Goal: Task Accomplishment & Management: Complete application form

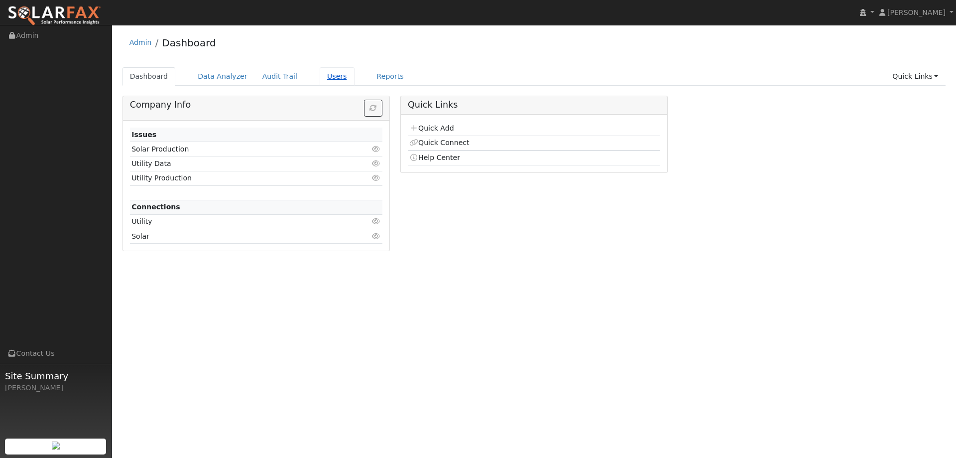
click at [322, 81] on link "Users" at bounding box center [337, 76] width 35 height 18
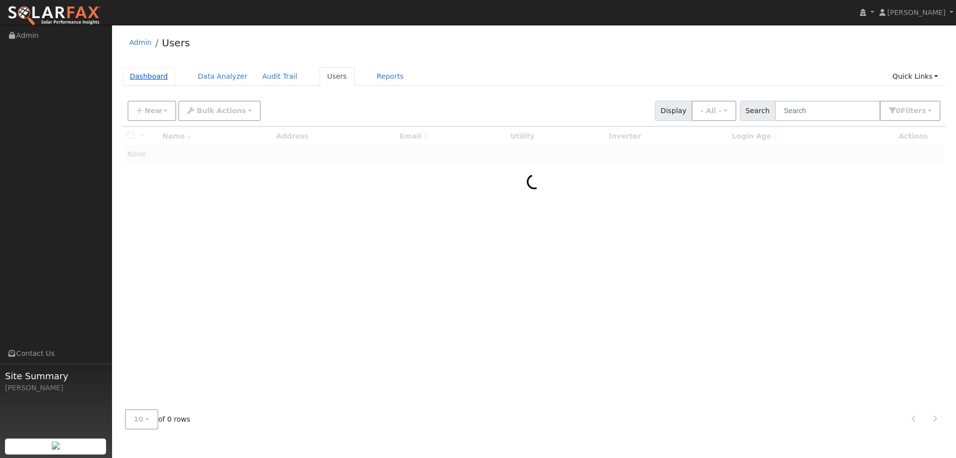
click at [129, 71] on link "Dashboard" at bounding box center [149, 76] width 53 height 18
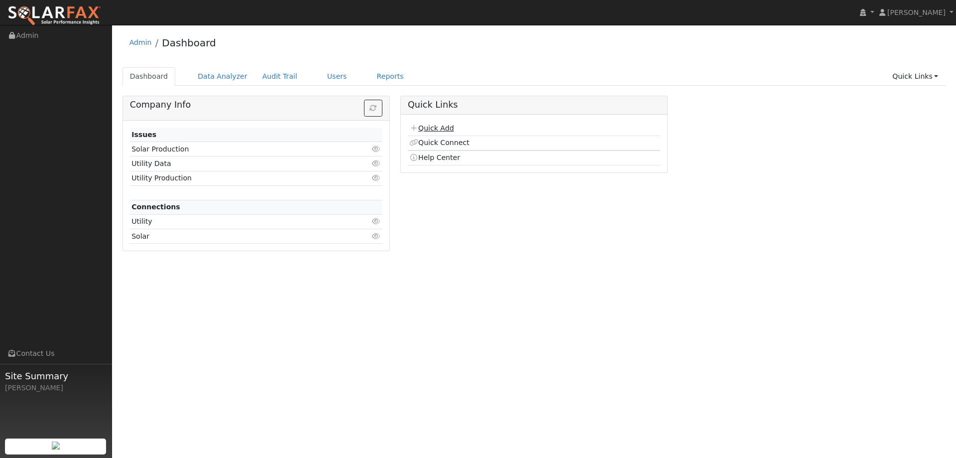
click at [445, 126] on link "Quick Add" at bounding box center [431, 128] width 44 height 8
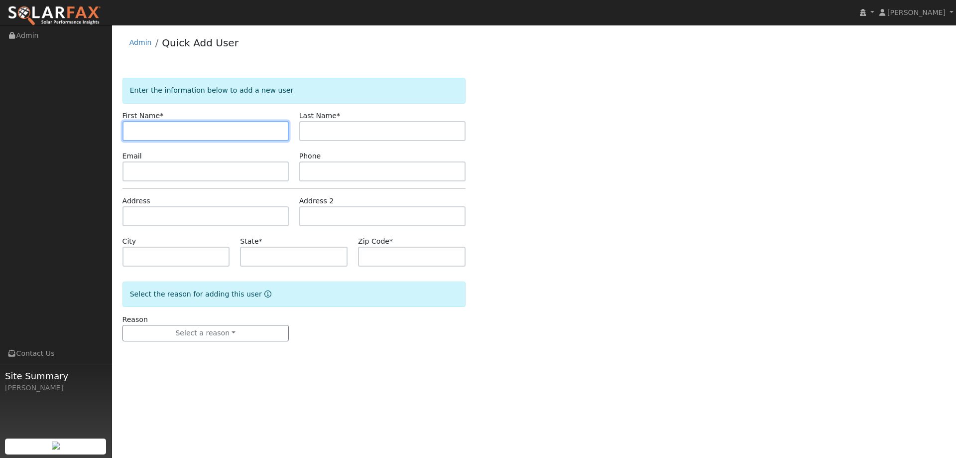
click at [149, 130] on input "text" at bounding box center [206, 131] width 166 height 20
paste input "[PERSON_NAME]"
click at [134, 132] on input "[PERSON_NAME]" at bounding box center [206, 131] width 166 height 20
type input "[PERSON_NAME]"
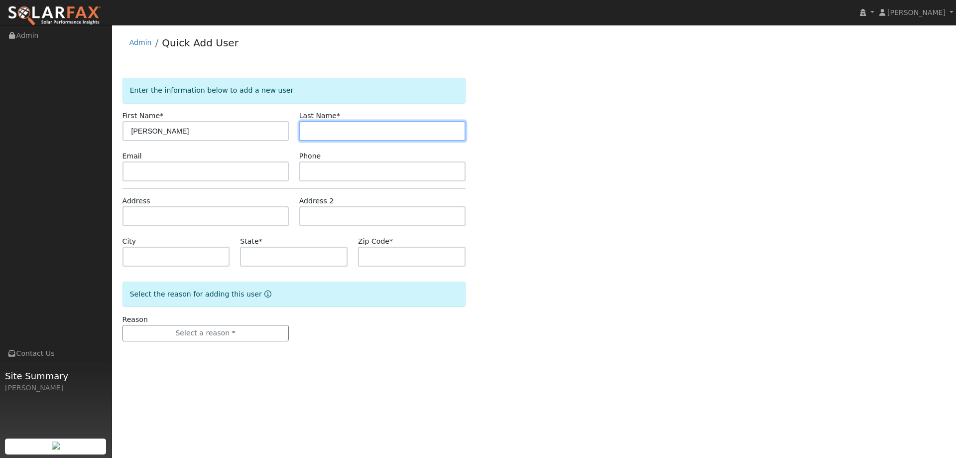
click at [352, 131] on input "text" at bounding box center [382, 131] width 166 height 20
click at [312, 130] on input "text" at bounding box center [382, 131] width 166 height 20
paste input "Mccormick"
click at [308, 130] on input "Mccormick" at bounding box center [382, 131] width 166 height 20
type input "Mccormick"
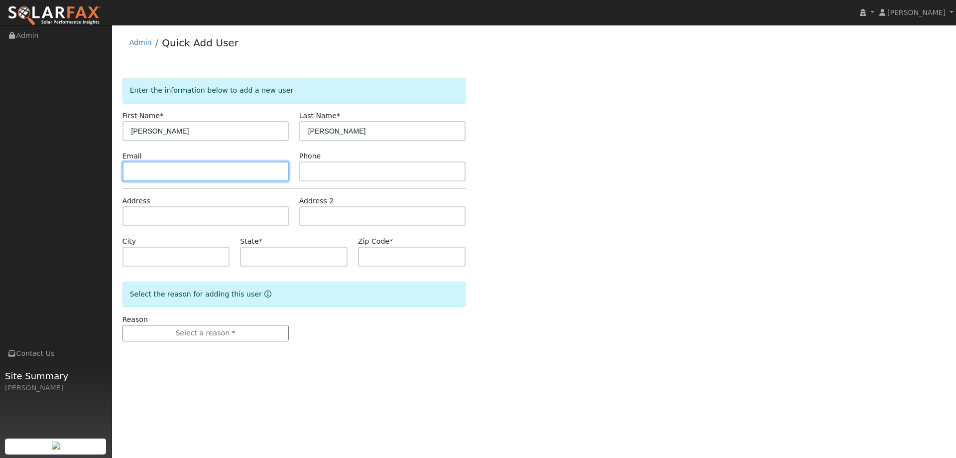
click at [262, 170] on input "text" at bounding box center [206, 171] width 166 height 20
click at [164, 168] on input "text" at bounding box center [206, 171] width 166 height 20
paste input "[EMAIL_ADDRESS][DOMAIN_NAME]"
type input "[EMAIL_ADDRESS][DOMAIN_NAME]"
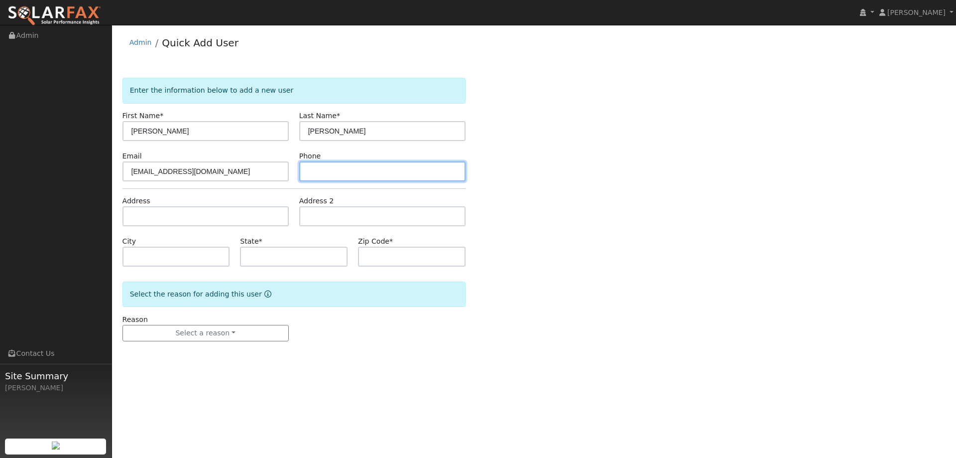
drag, startPoint x: 342, startPoint y: 171, endPoint x: 330, endPoint y: 173, distance: 12.6
click at [342, 171] on input "text" at bounding box center [382, 171] width 166 height 20
click at [326, 170] on input "text" at bounding box center [382, 171] width 166 height 20
paste input "(707) 342-5659"
click at [310, 171] on input "(707) 342-5659" at bounding box center [382, 171] width 166 height 20
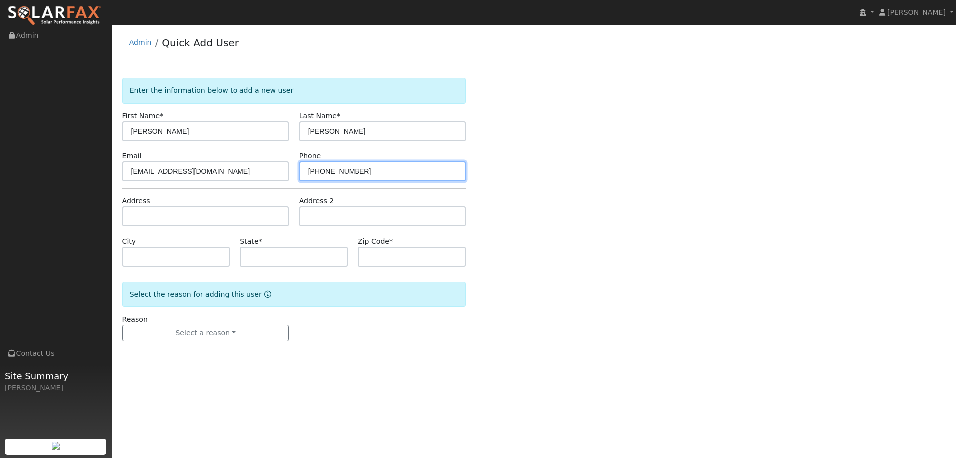
type input "(707) 342-5659"
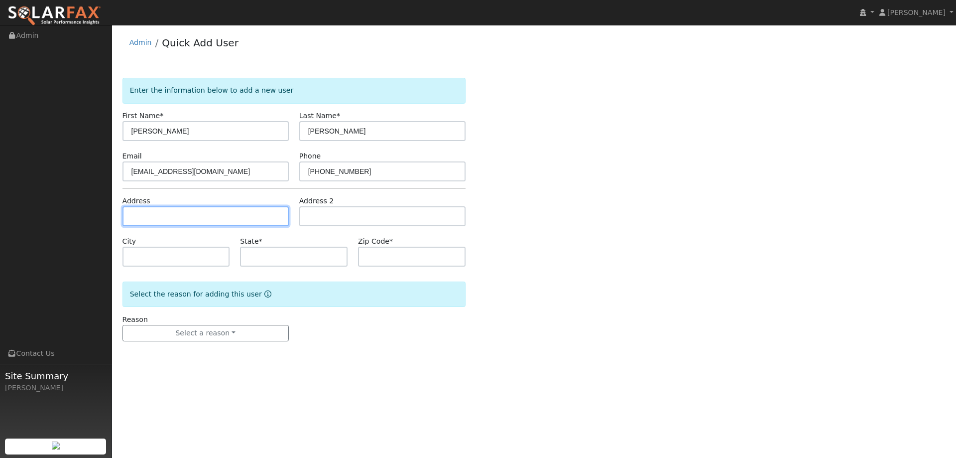
click at [246, 219] on input "text" at bounding box center [206, 216] width 166 height 20
click at [142, 217] on input "text" at bounding box center [206, 216] width 166 height 20
paste input "306 Kilgarvan Court"
type input "306 Kilgarvan Court"
type input "Vacaville"
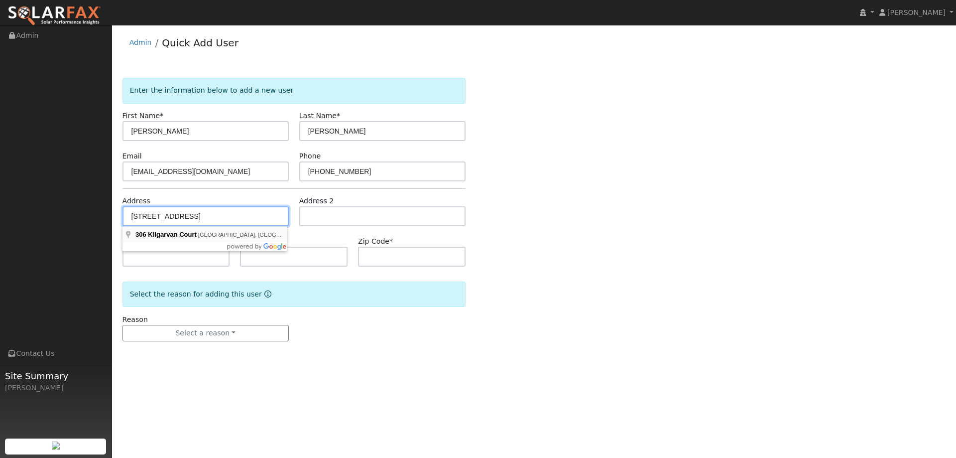
type input "CA"
type input "95688"
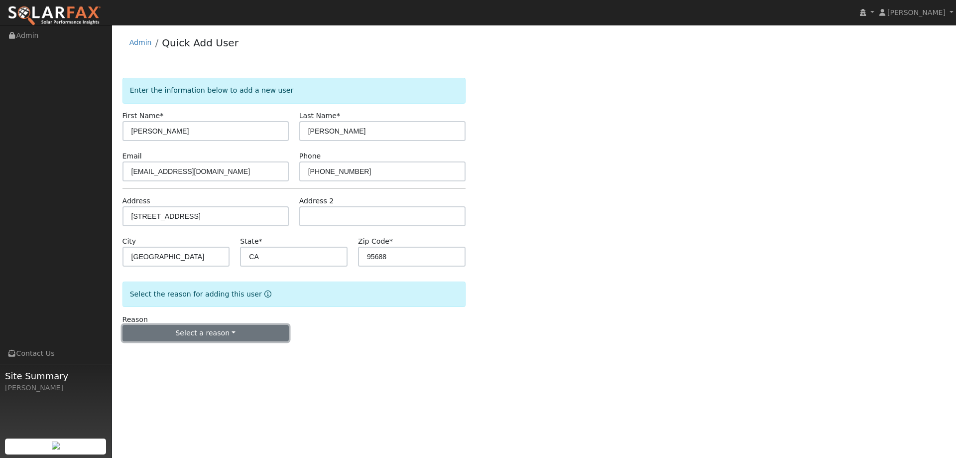
click at [242, 340] on button "Select a reason" at bounding box center [206, 333] width 166 height 17
click at [187, 355] on link "New lead" at bounding box center [178, 354] width 110 height 14
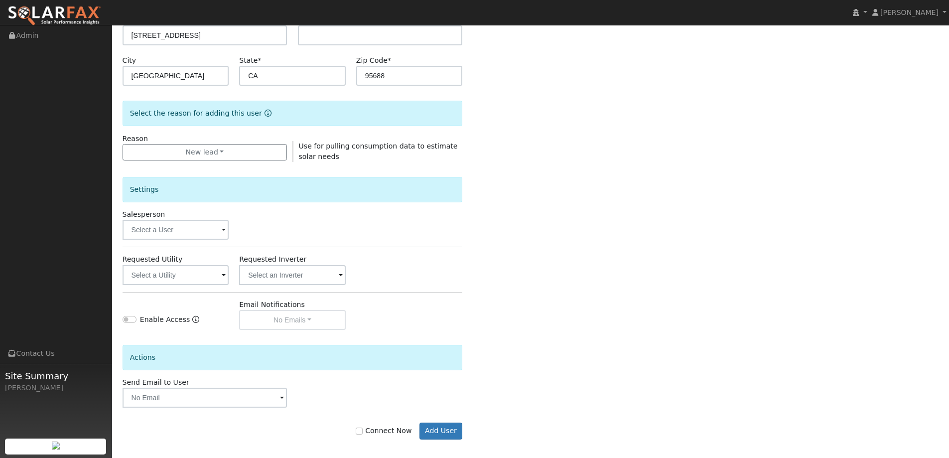
scroll to position [187, 0]
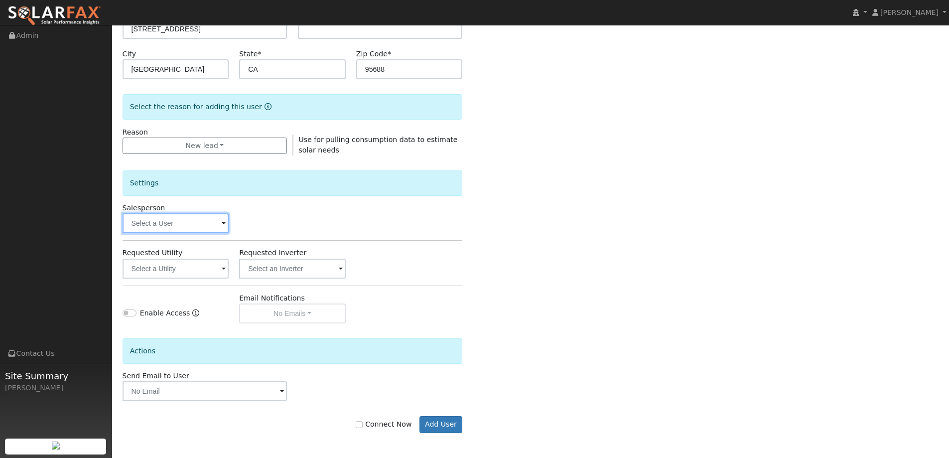
click at [195, 226] on input "text" at bounding box center [176, 223] width 107 height 20
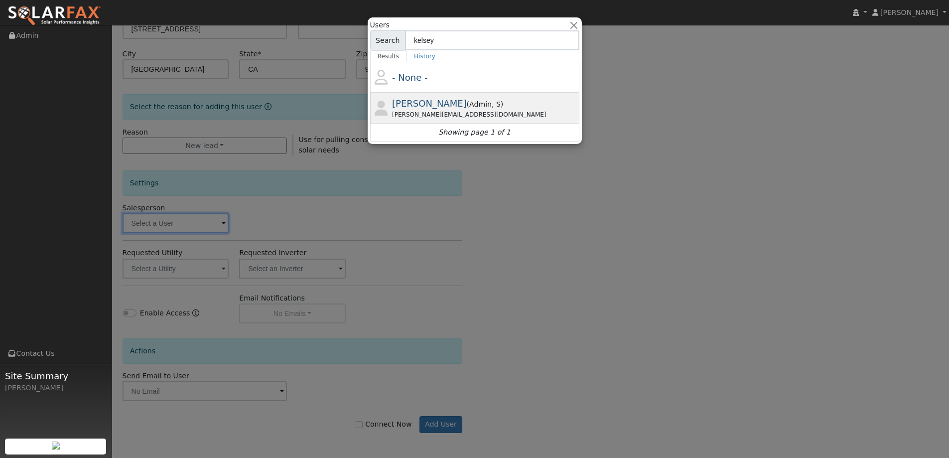
type input "kelsey"
click at [492, 101] on span "Admin" at bounding box center [496, 104] width 9 height 8
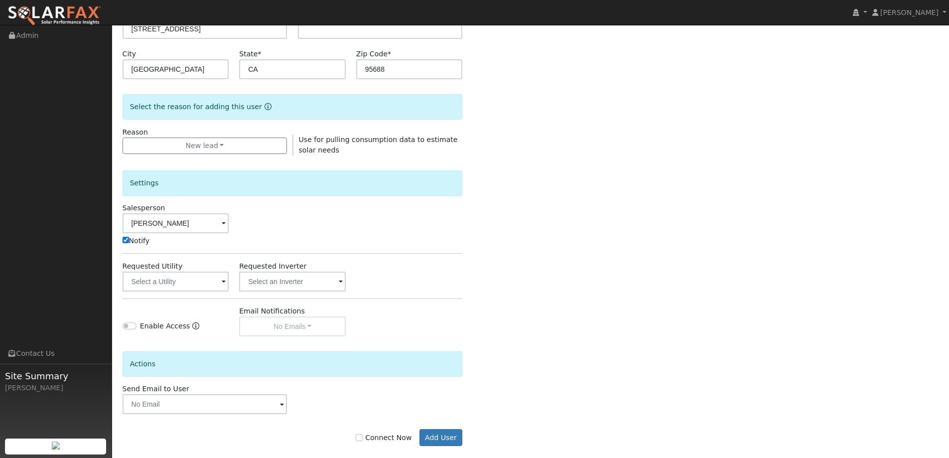
type input "Kelsey Commerford"
click at [220, 277] on input "text" at bounding box center [176, 281] width 107 height 20
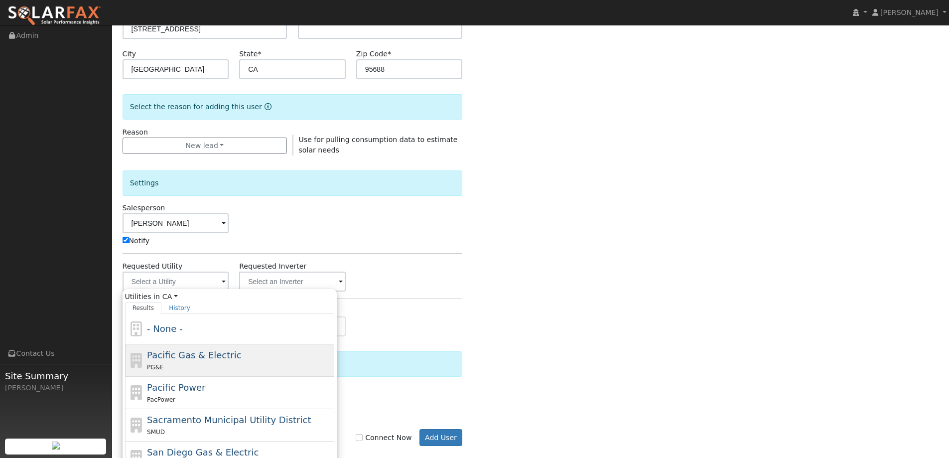
click at [260, 363] on div "PG&E" at bounding box center [239, 367] width 185 height 10
type input "Pacific Gas & Electric"
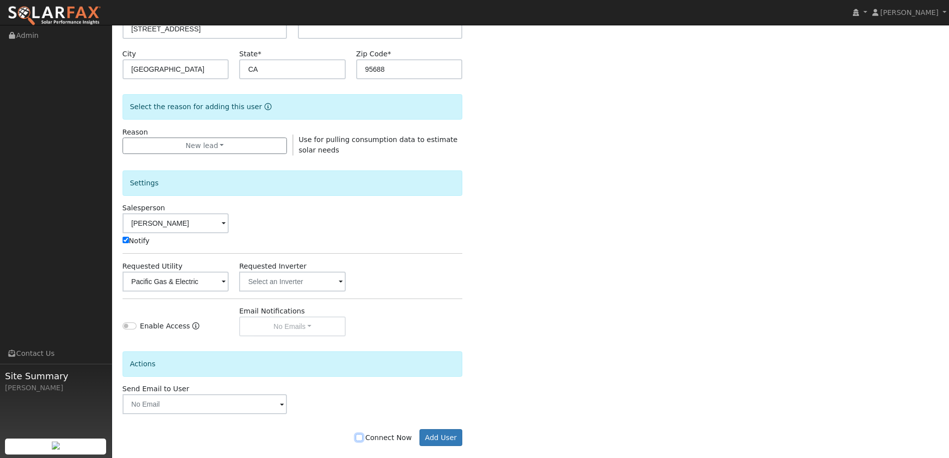
click at [363, 435] on input "Connect Now" at bounding box center [359, 437] width 7 height 7
checkbox input "true"
click at [445, 435] on button "Add User" at bounding box center [440, 437] width 43 height 17
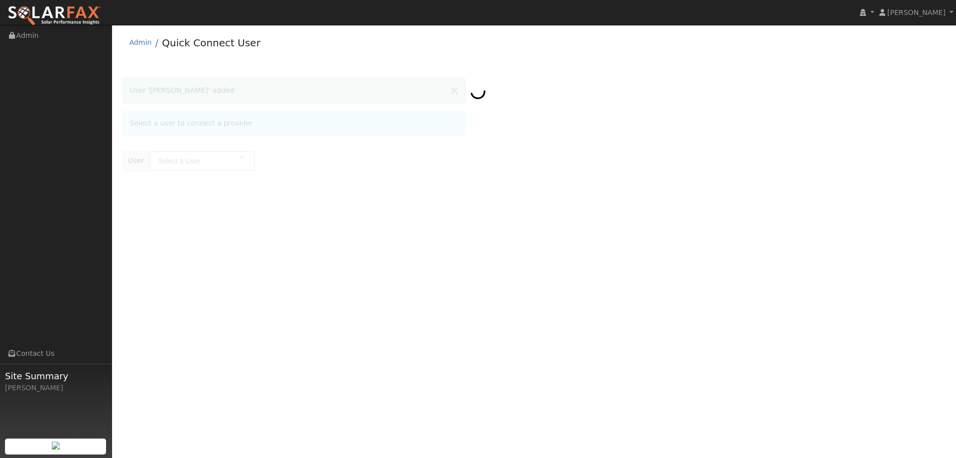
type input "Tim Mccormick"
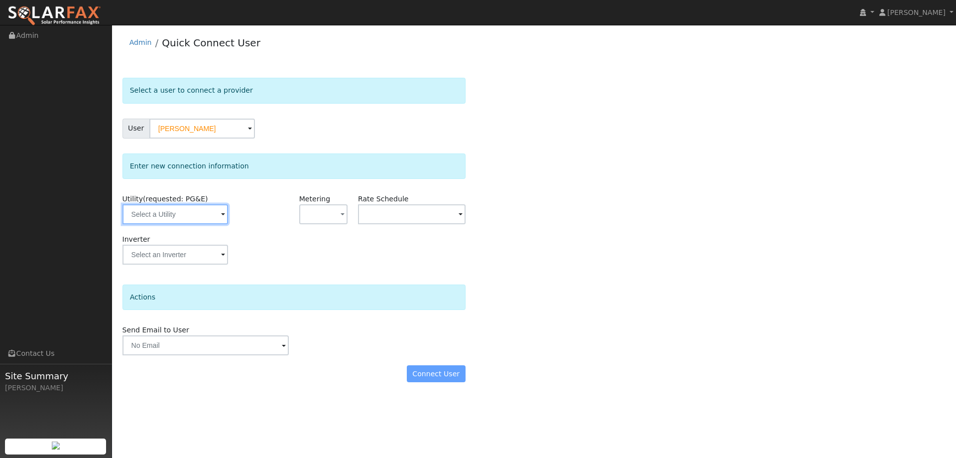
click at [193, 212] on input "text" at bounding box center [176, 214] width 106 height 20
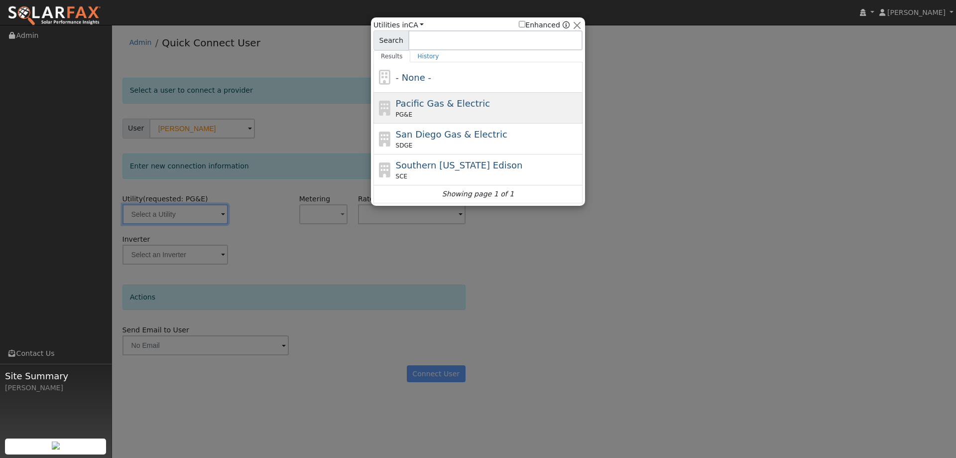
click at [460, 102] on span "Pacific Gas & Electric" at bounding box center [443, 103] width 94 height 10
type input "PG&E"
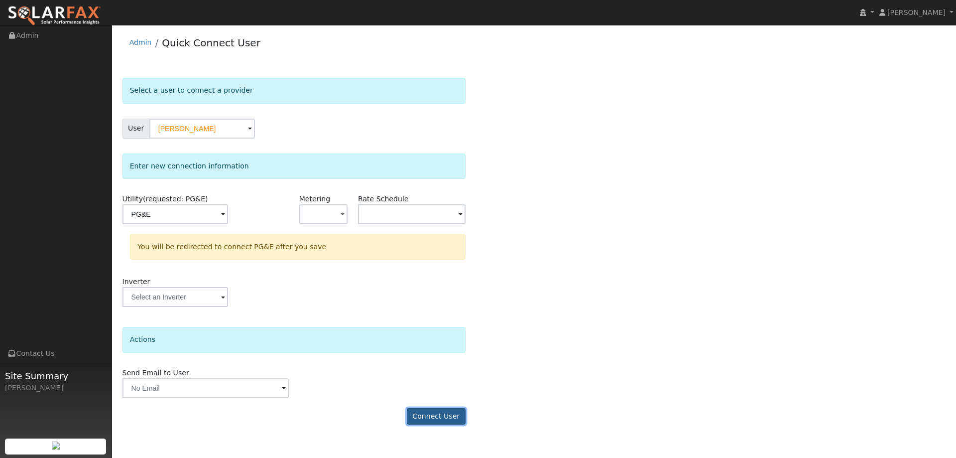
click at [450, 420] on button "Connect User" at bounding box center [436, 416] width 59 height 17
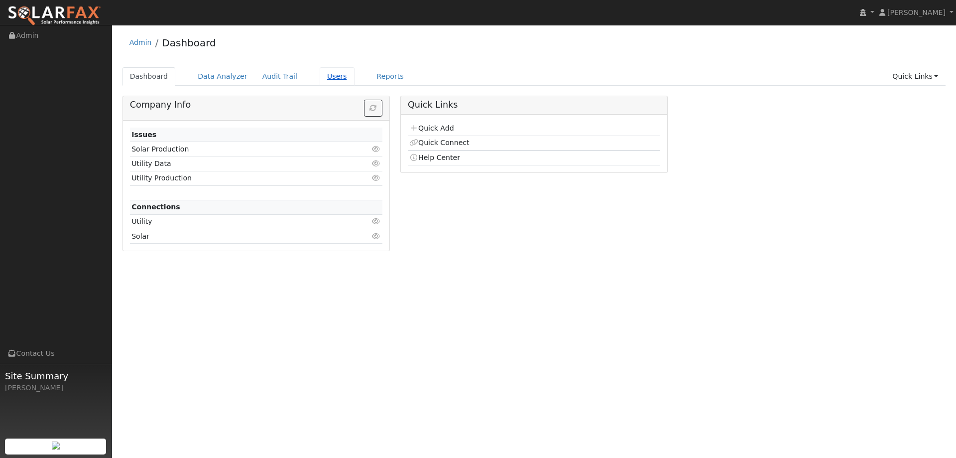
click at [328, 78] on link "Users" at bounding box center [337, 76] width 35 height 18
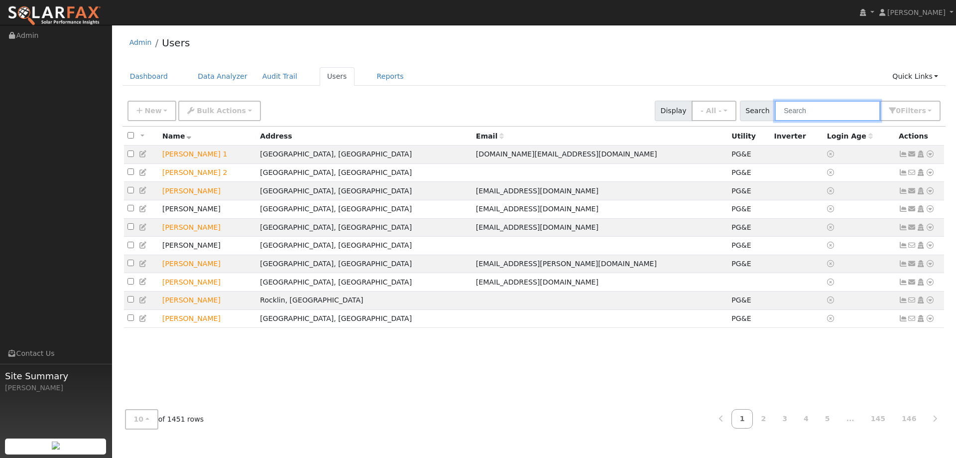
click at [799, 112] on input "text" at bounding box center [828, 111] width 106 height 20
paste input "[PERSON_NAME]"
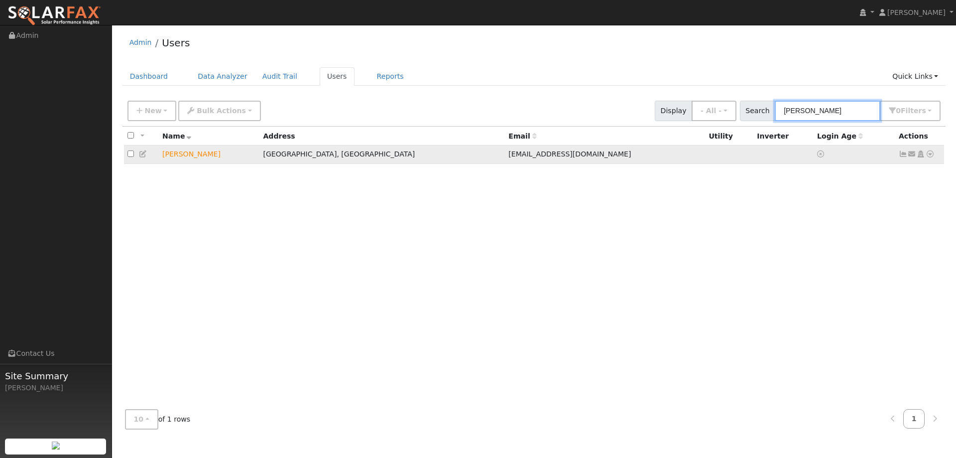
type input "[PERSON_NAME]"
click at [928, 154] on icon at bounding box center [930, 153] width 9 height 7
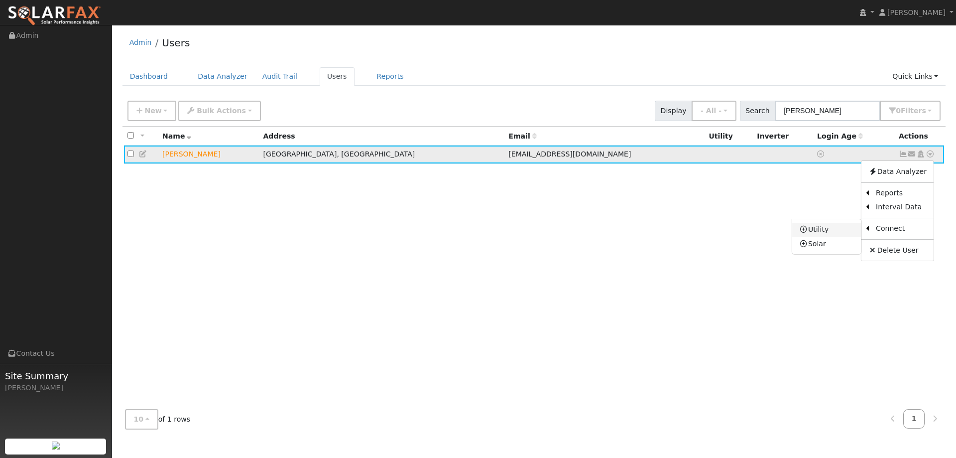
click at [832, 228] on link "Utility" at bounding box center [826, 230] width 69 height 14
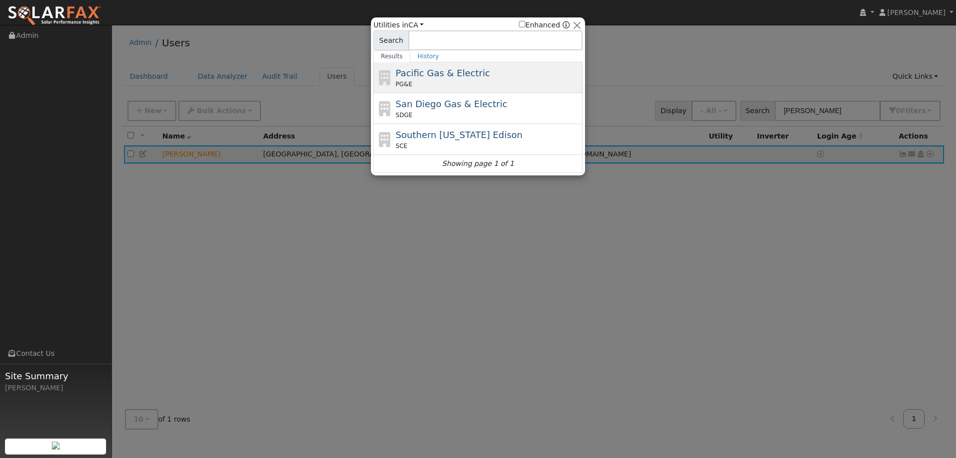
click at [500, 77] on div "Pacific Gas & Electric PG&E" at bounding box center [488, 77] width 185 height 22
